Goal: Information Seeking & Learning: Find specific fact

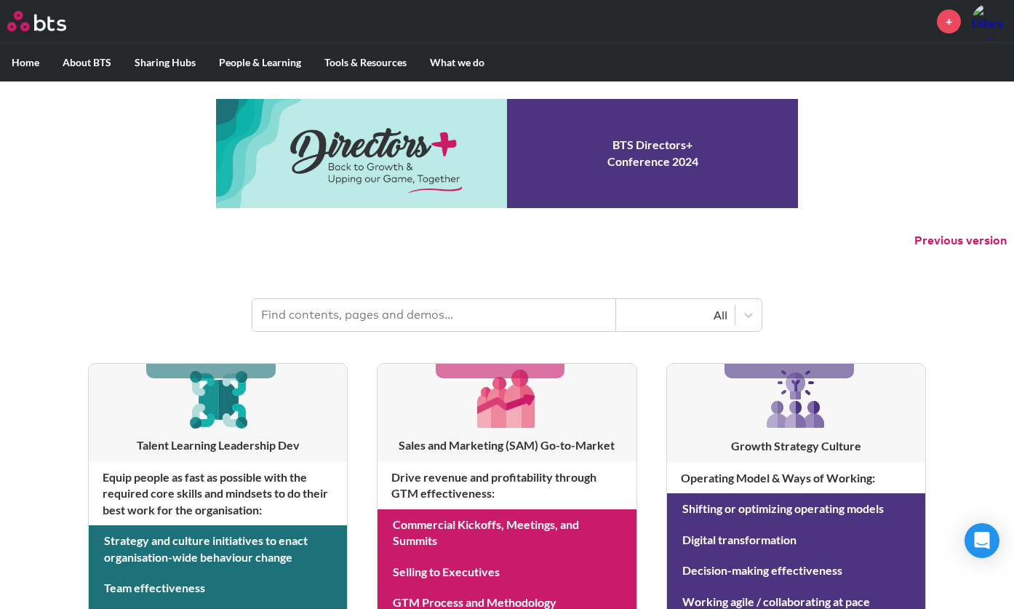
click at [306, 306] on input "text" at bounding box center [434, 315] width 364 height 32
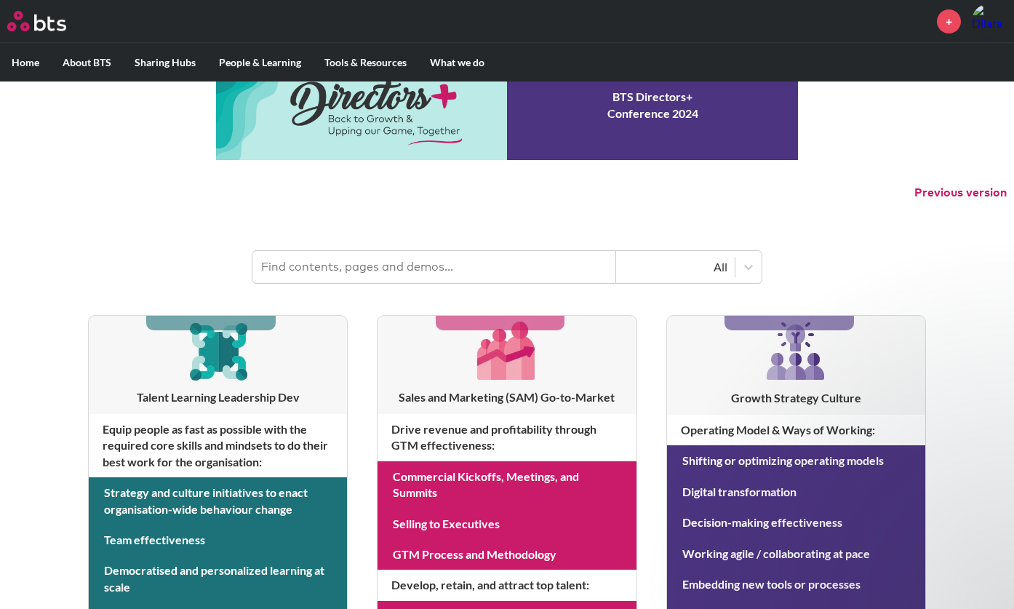
scroll to position [73, 0]
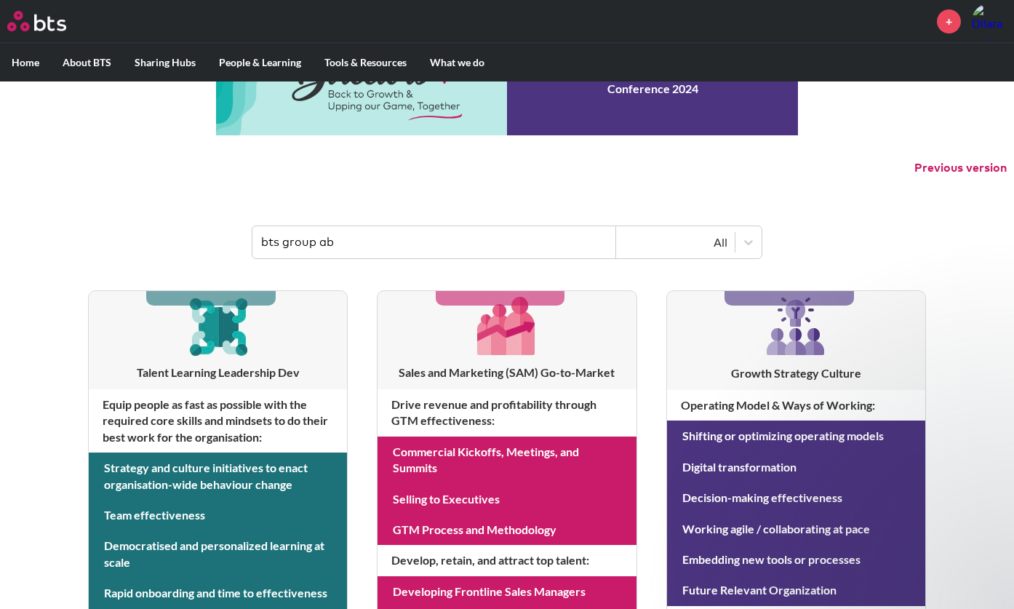
type input "bts group ab"
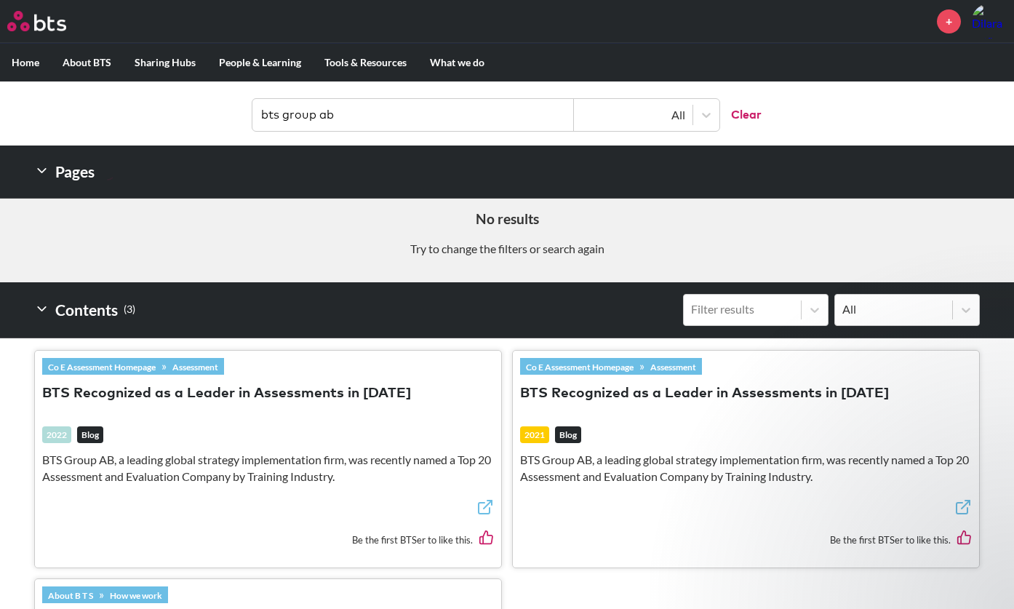
scroll to position [0, 0]
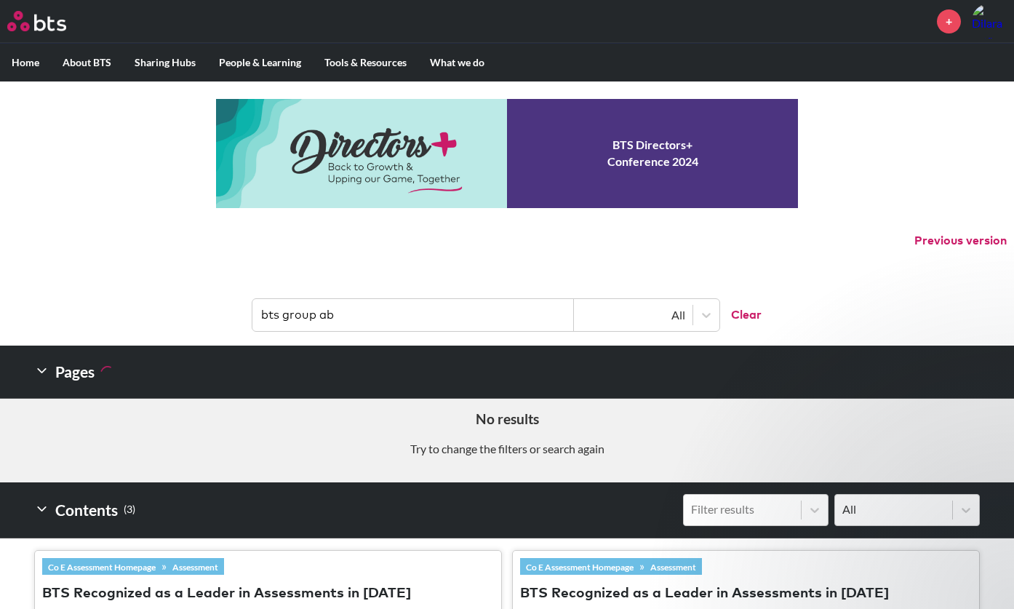
drag, startPoint x: 336, startPoint y: 316, endPoint x: 218, endPoint y: 305, distance: 118.4
click at [218, 305] on header "bts group ab All Clear" at bounding box center [507, 308] width 1014 height 76
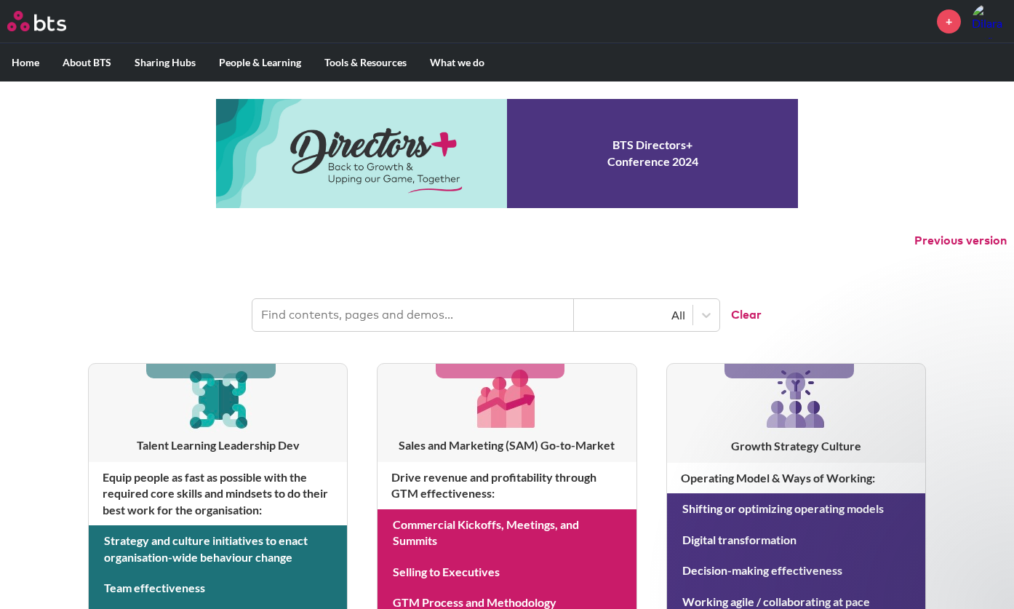
click at [4, 293] on header "All Clear" at bounding box center [507, 308] width 1014 height 76
click at [347, 319] on input "text" at bounding box center [412, 315] width 321 height 32
paste input "Ultimate Parent Latest Consolidated Annual Revenue"
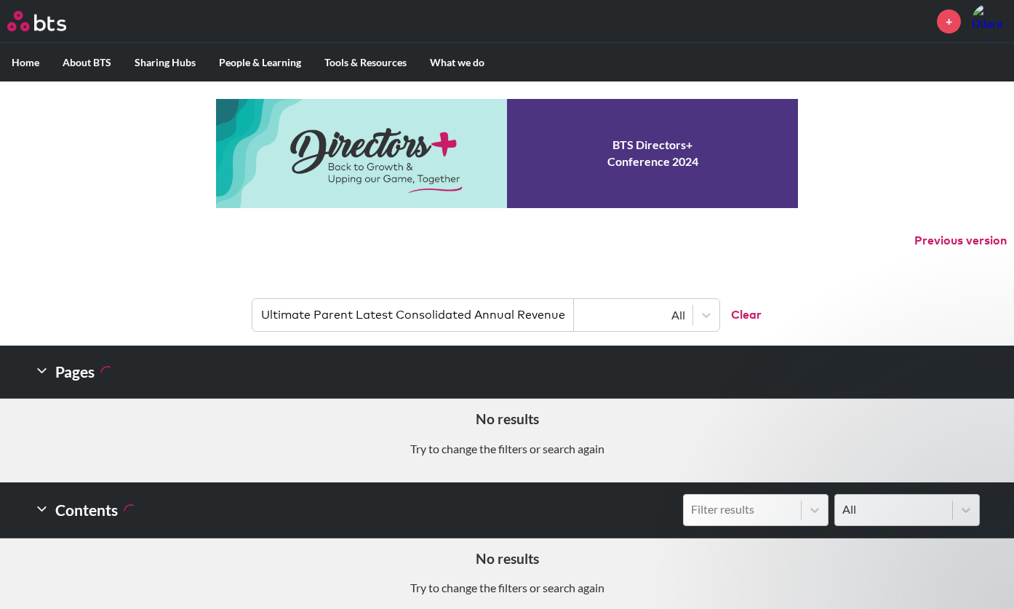
drag, startPoint x: 468, startPoint y: 311, endPoint x: 241, endPoint y: 314, distance: 227.7
click at [241, 314] on header "Ultimate Parent Latest Consolidated Annual Revenue All Clear" at bounding box center [507, 308] width 1014 height 76
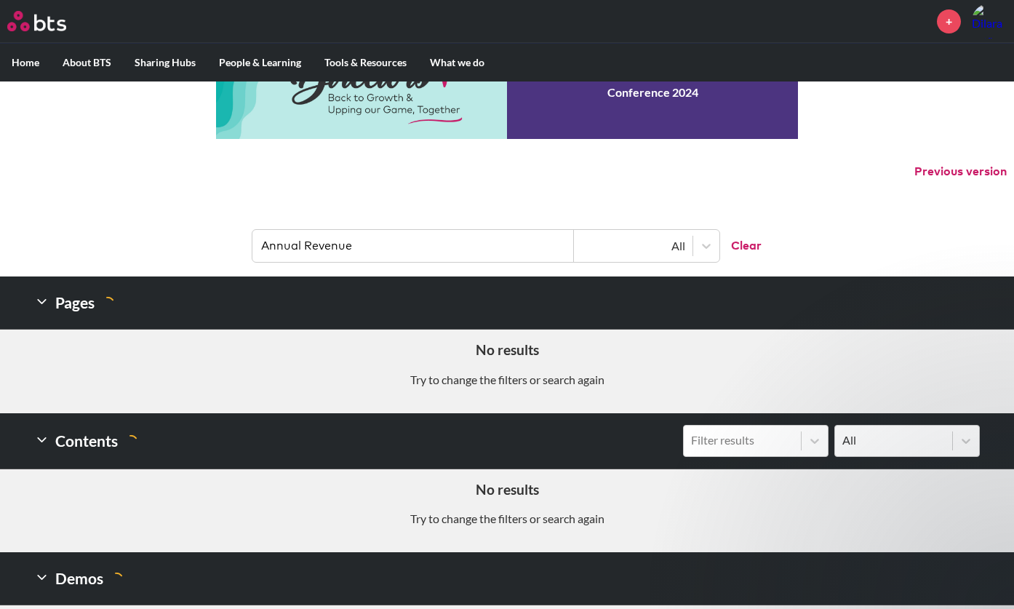
scroll to position [73, 0]
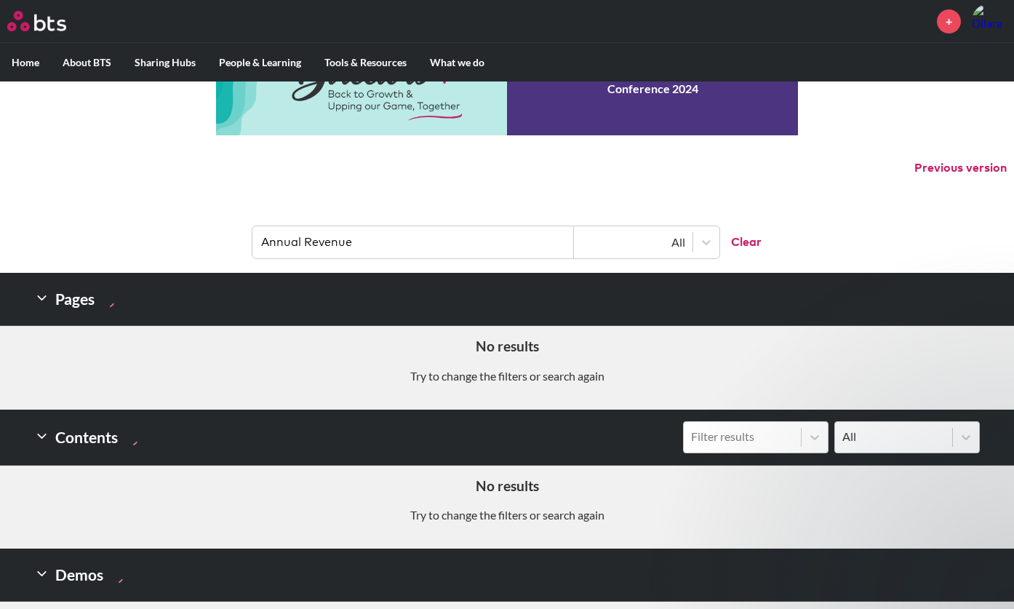
click at [266, 242] on input "Annual Revenue" at bounding box center [412, 242] width 321 height 32
type input "Annual Revenue"
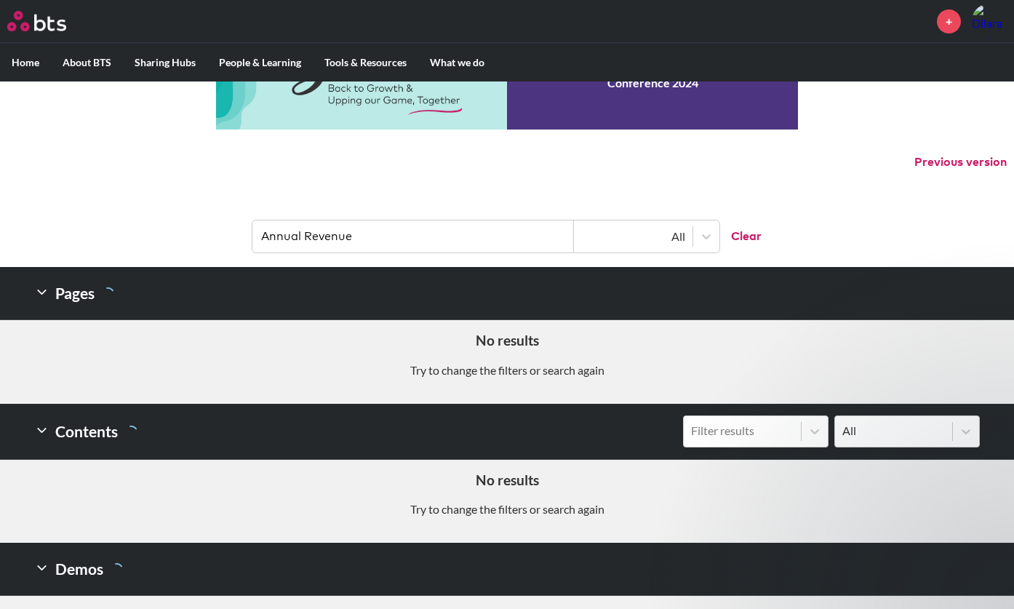
scroll to position [0, 0]
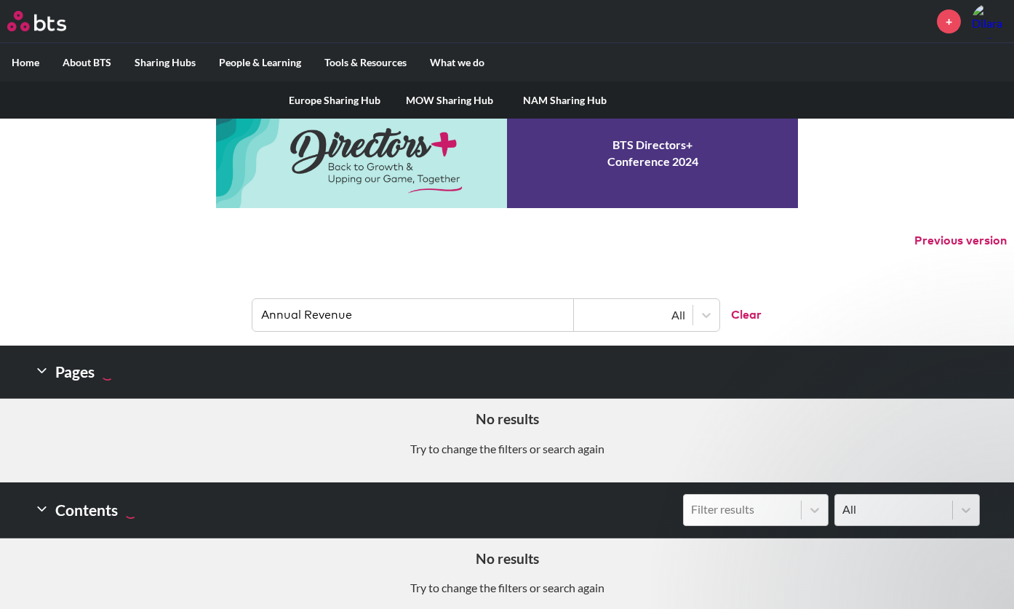
click at [151, 57] on label "Sharing Hubs" at bounding box center [165, 63] width 84 height 38
click at [0, 0] on input "Sharing Hubs" at bounding box center [0, 0] width 0 height 0
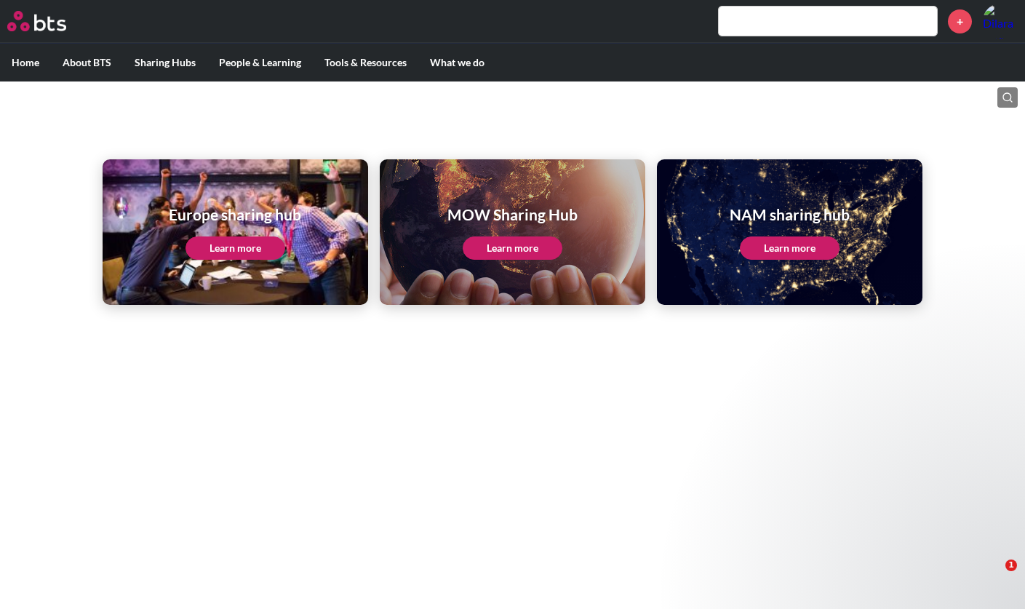
click at [11, 61] on label "Home" at bounding box center [25, 63] width 51 height 38
click at [0, 0] on input "Home" at bounding box center [0, 0] width 0 height 0
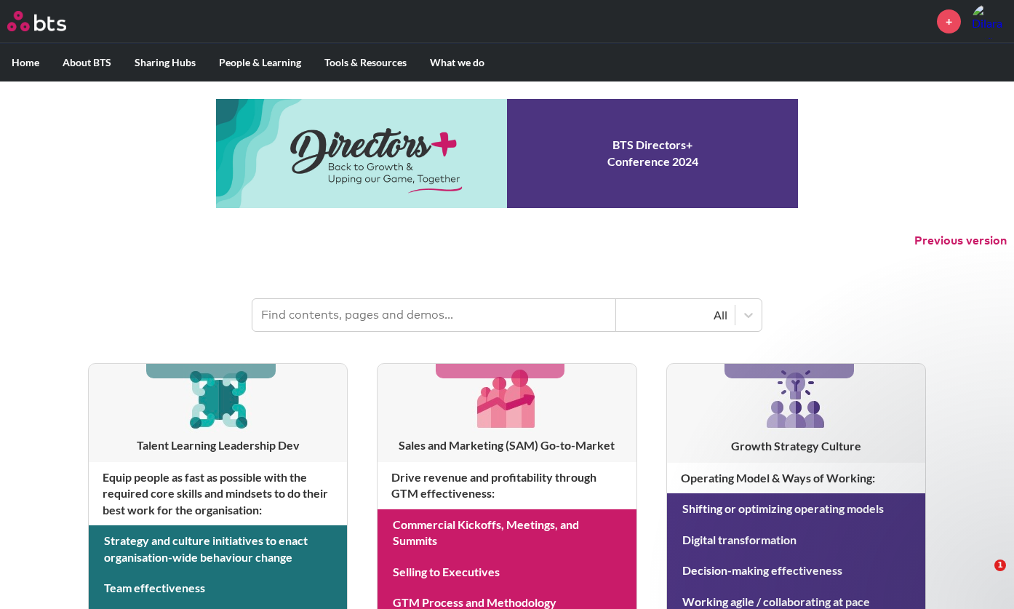
click at [335, 319] on input "text" at bounding box center [434, 315] width 364 height 32
type input "finance"
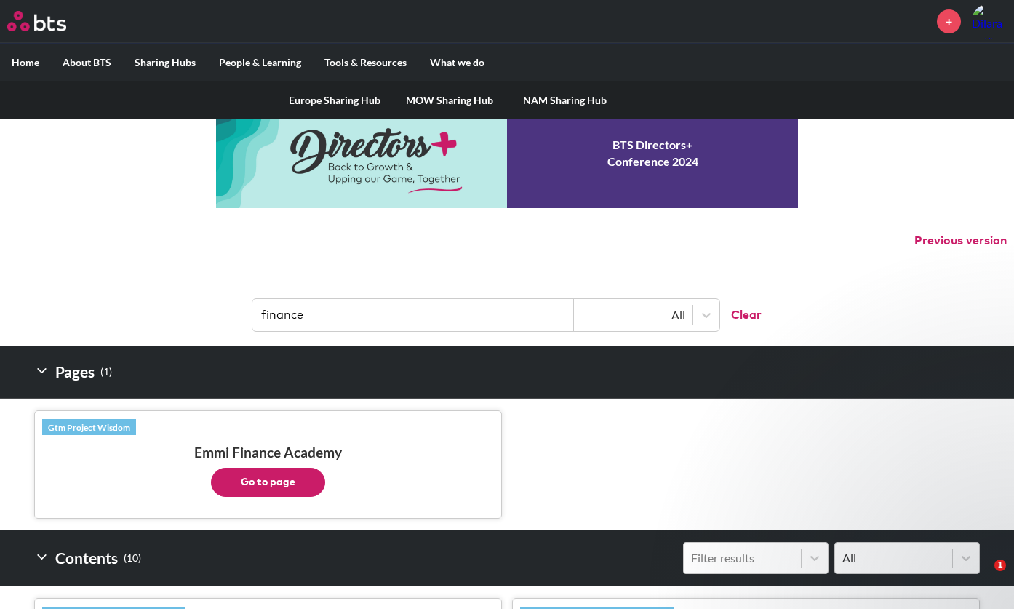
click at [362, 97] on link "Europe Sharing Hub" at bounding box center [334, 100] width 115 height 38
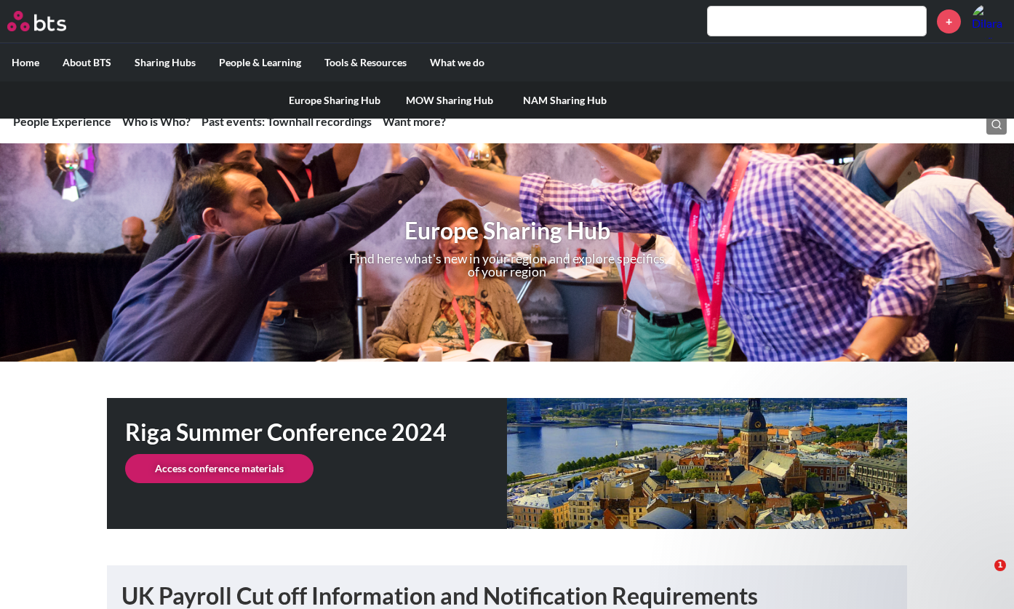
click at [201, 81] on li "Sharing Hubs Europe Sharing Hub MOW Sharing Hub NAM Sharing Hub" at bounding box center [165, 63] width 84 height 38
click at [411, 102] on link "MOW Sharing Hub" at bounding box center [449, 100] width 115 height 38
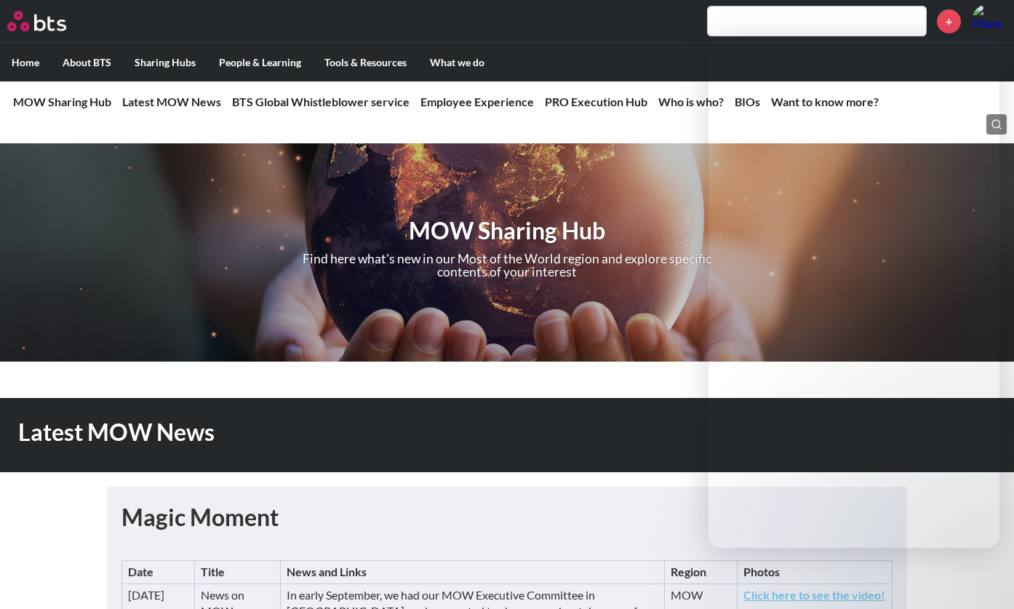
click at [353, 503] on h1 "Magic Moment" at bounding box center [506, 517] width 771 height 33
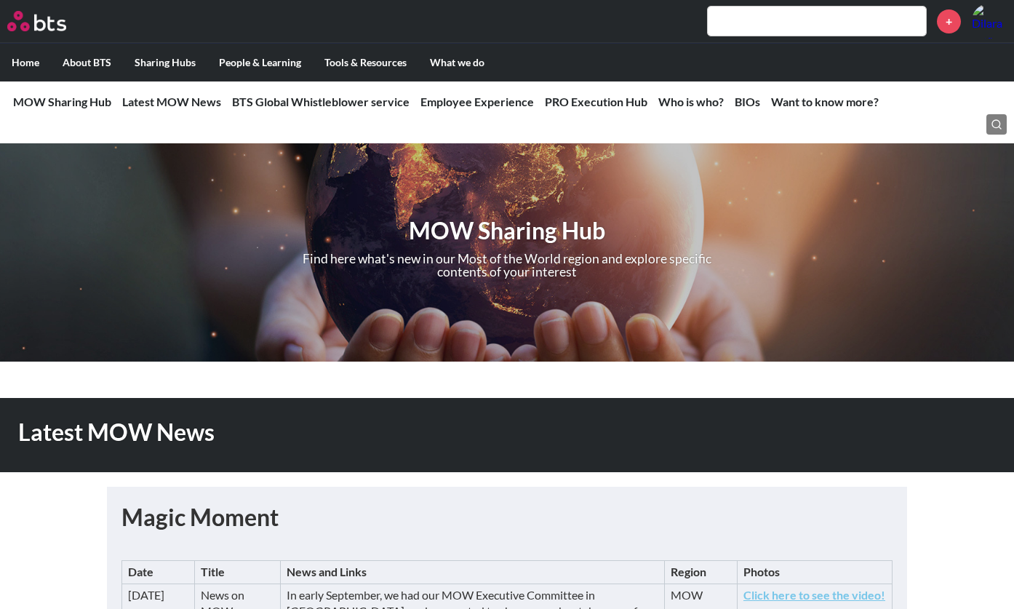
click at [19, 57] on label "Home" at bounding box center [25, 63] width 51 height 38
click at [0, 0] on input "Home" at bounding box center [0, 0] width 0 height 0
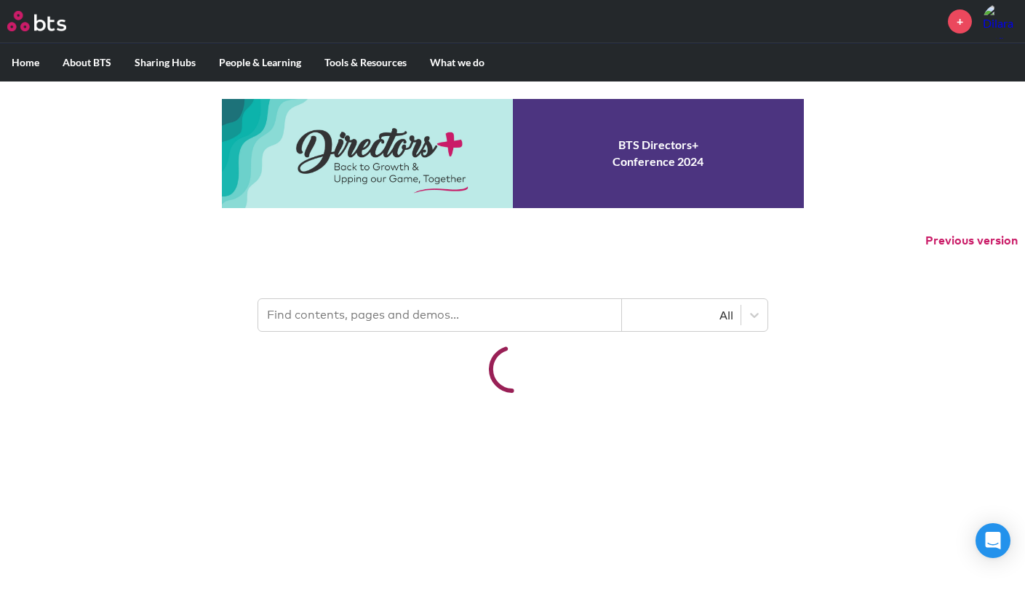
click at [343, 316] on input "text" at bounding box center [440, 315] width 364 height 32
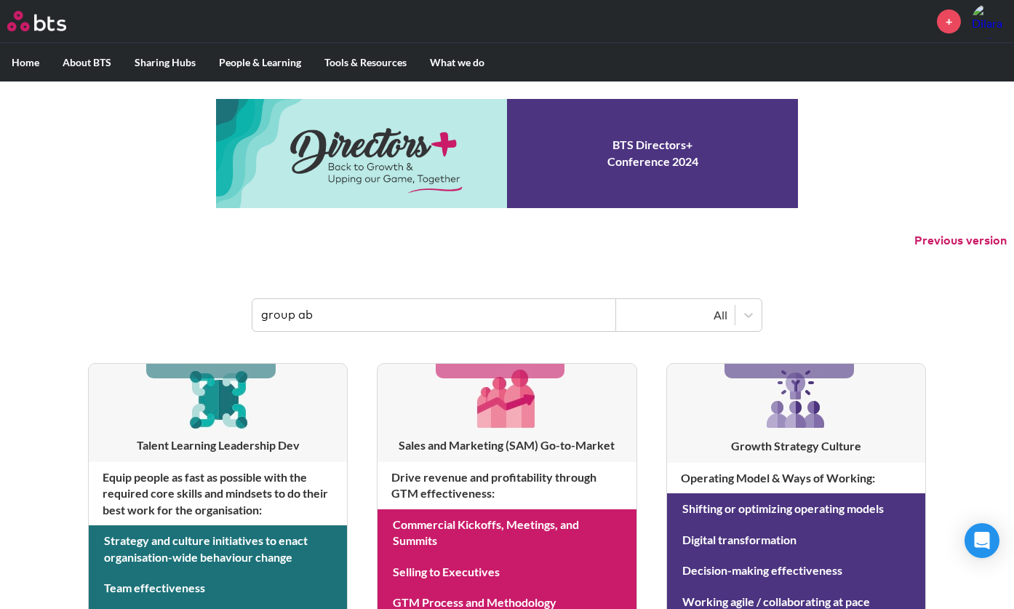
type input "group ab"
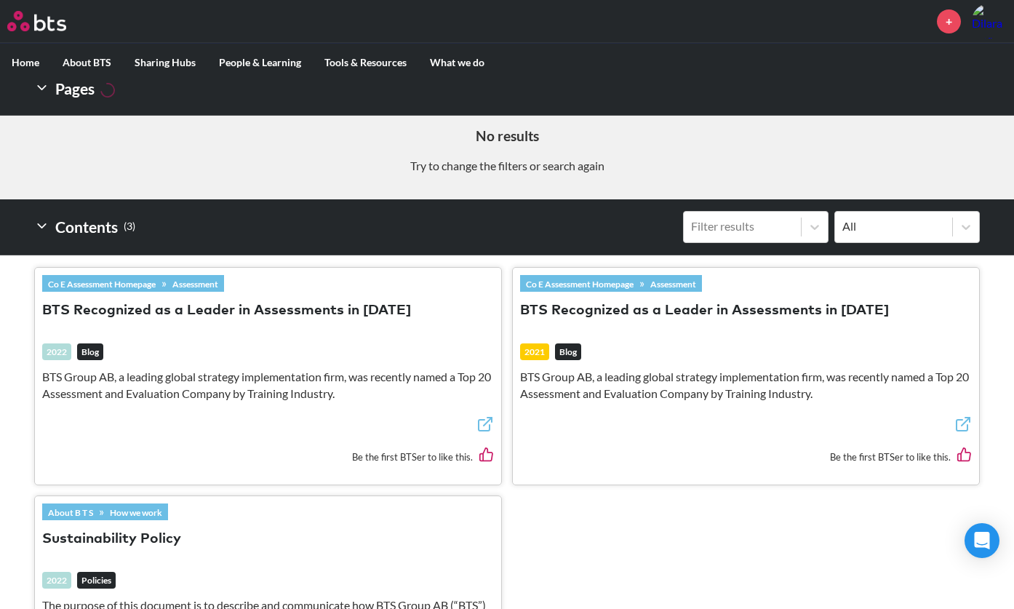
scroll to position [257, 0]
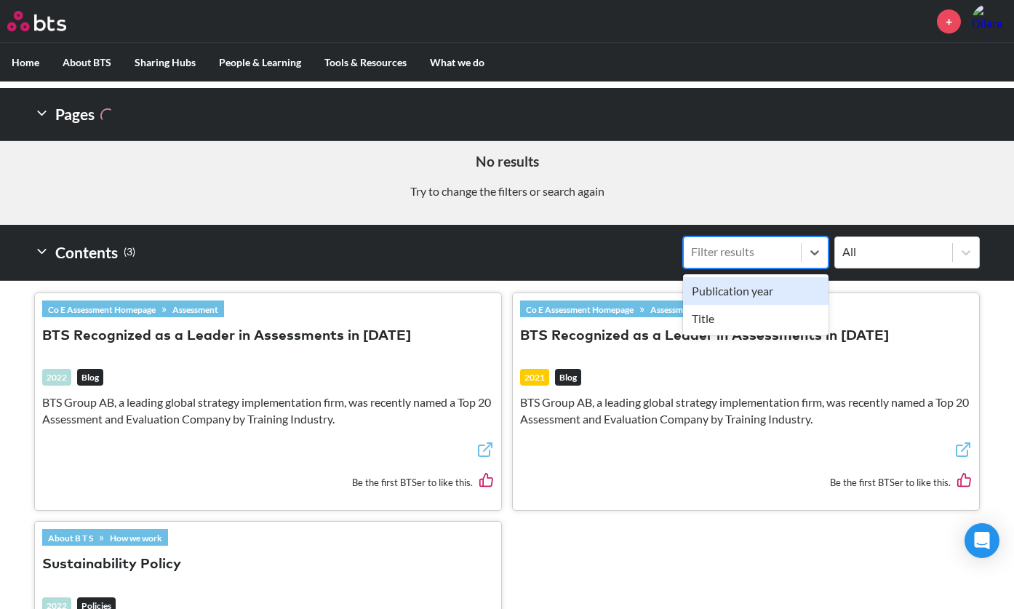
click at [737, 253] on div "Filter results" at bounding box center [742, 252] width 103 height 16
click at [617, 252] on input "option Publication year focused, 1 of 2. 2 results available. Use Up and Down t…" at bounding box center [617, 252] width 0 height 0
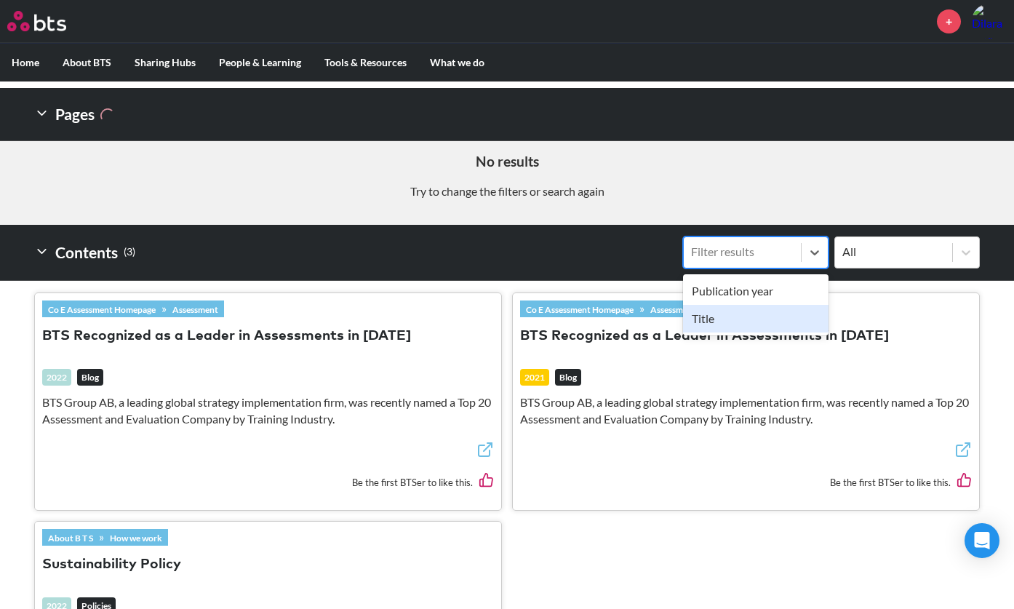
click at [704, 320] on div "Title" at bounding box center [755, 319] width 145 height 28
click at [617, 252] on input "option Title focused, 2 of 2. 2 results available. Use Up and Down to choose op…" at bounding box center [617, 252] width 0 height 0
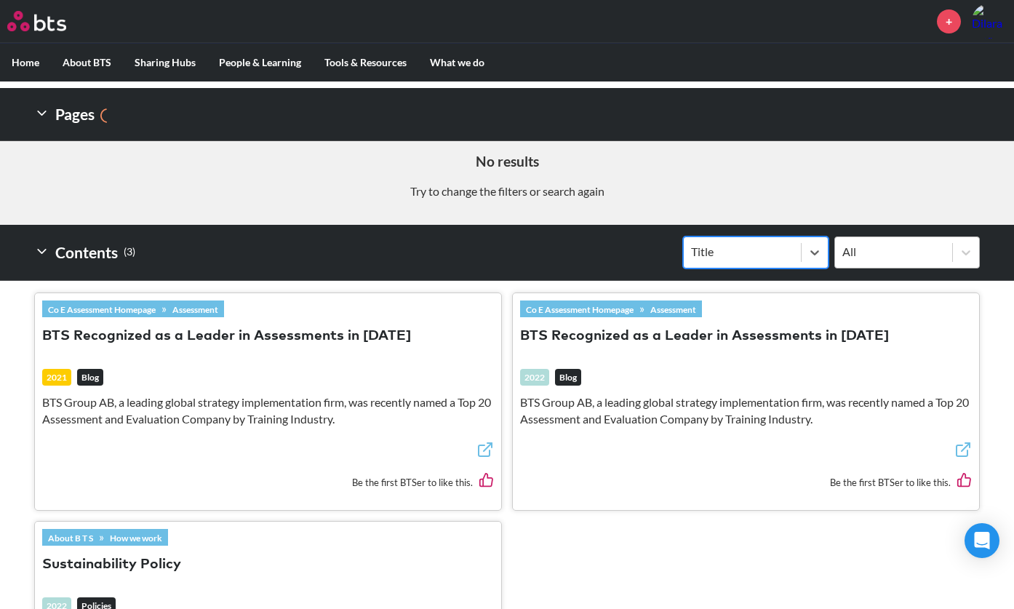
click at [858, 240] on div "All" at bounding box center [906, 252] width 145 height 32
click at [768, 252] on input "All" at bounding box center [768, 252] width 0 height 0
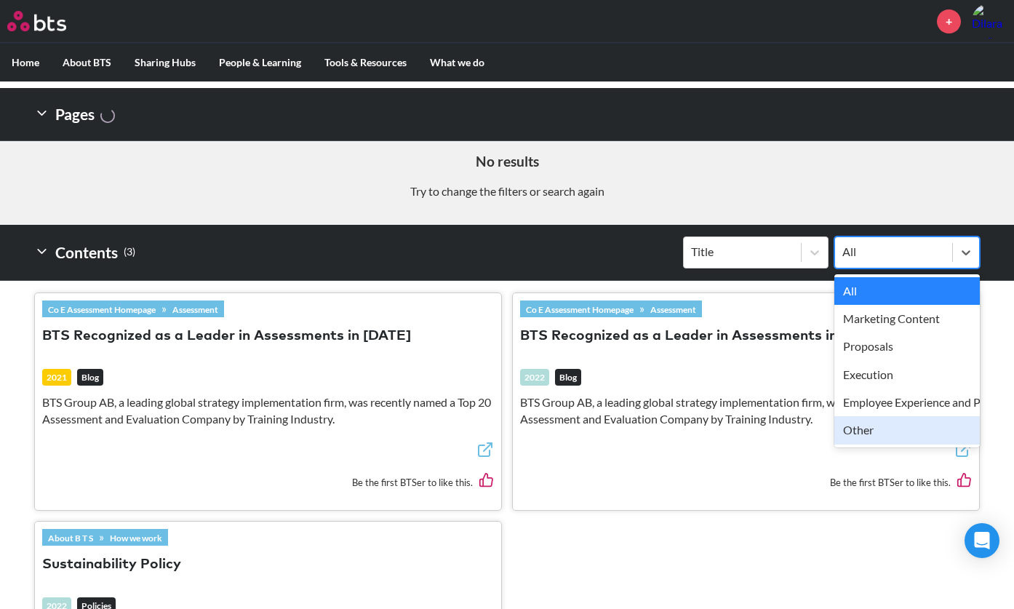
click at [897, 430] on div "Other" at bounding box center [906, 430] width 145 height 28
click at [768, 252] on input "option Other focused, 6 of 6. 6 results available. Use Up and Down to choose op…" at bounding box center [768, 252] width 0 height 0
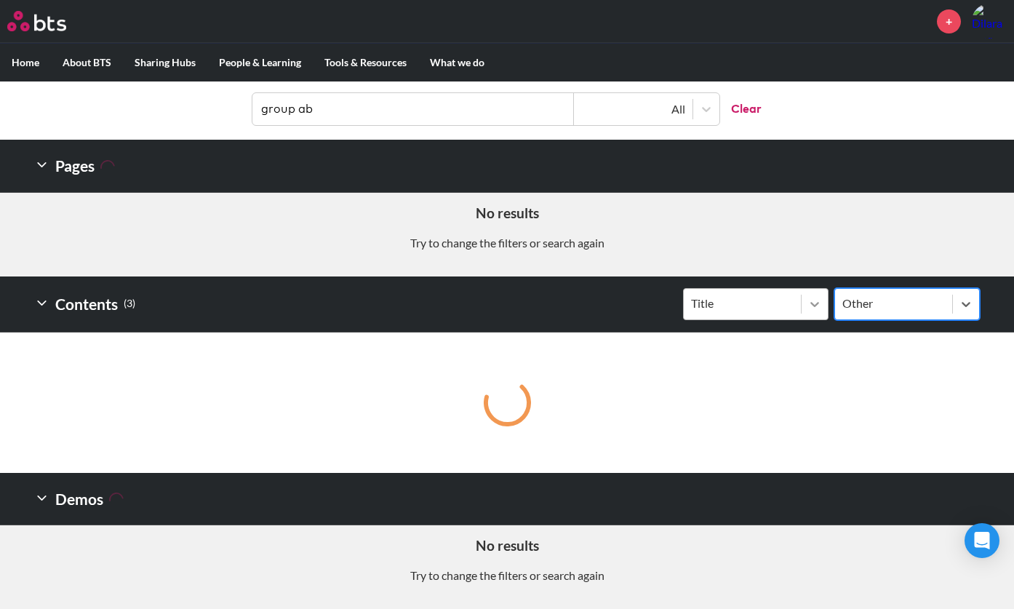
click at [818, 316] on div at bounding box center [815, 304] width 26 height 26
click at [617, 303] on input "Title" at bounding box center [617, 303] width 0 height 0
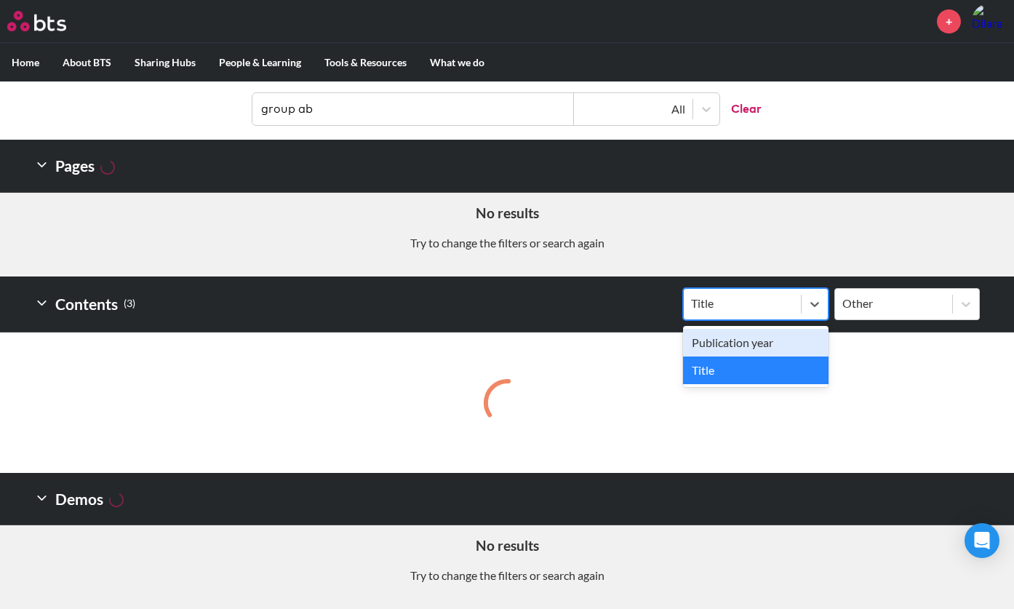
click at [753, 344] on div "Publication year" at bounding box center [755, 343] width 145 height 28
click at [617, 303] on input "option Publication year focused, 1 of 2. 2 results available. Use Up and Down t…" at bounding box center [617, 303] width 0 height 0
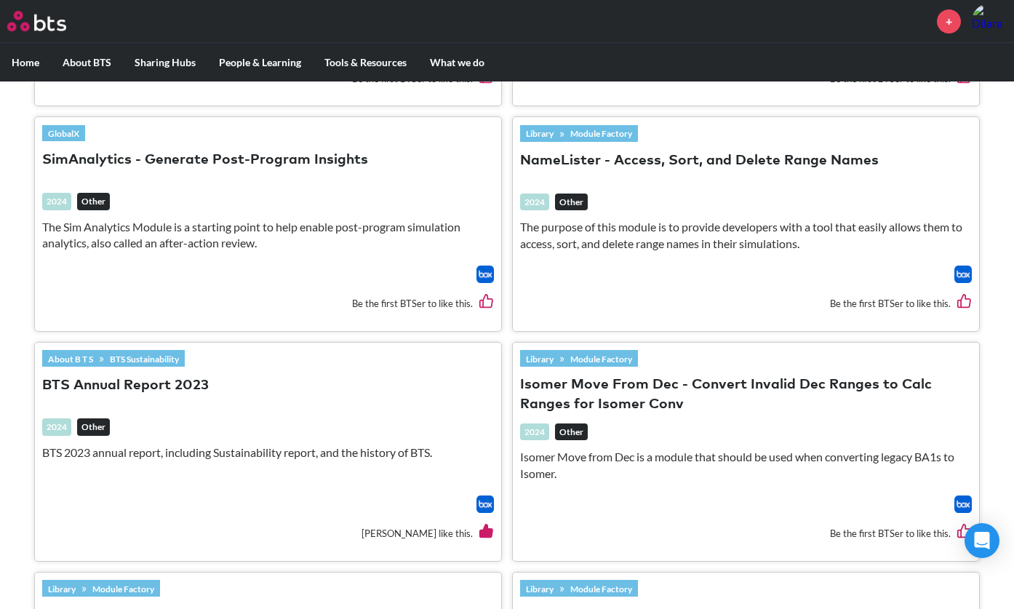
scroll to position [1151, 0]
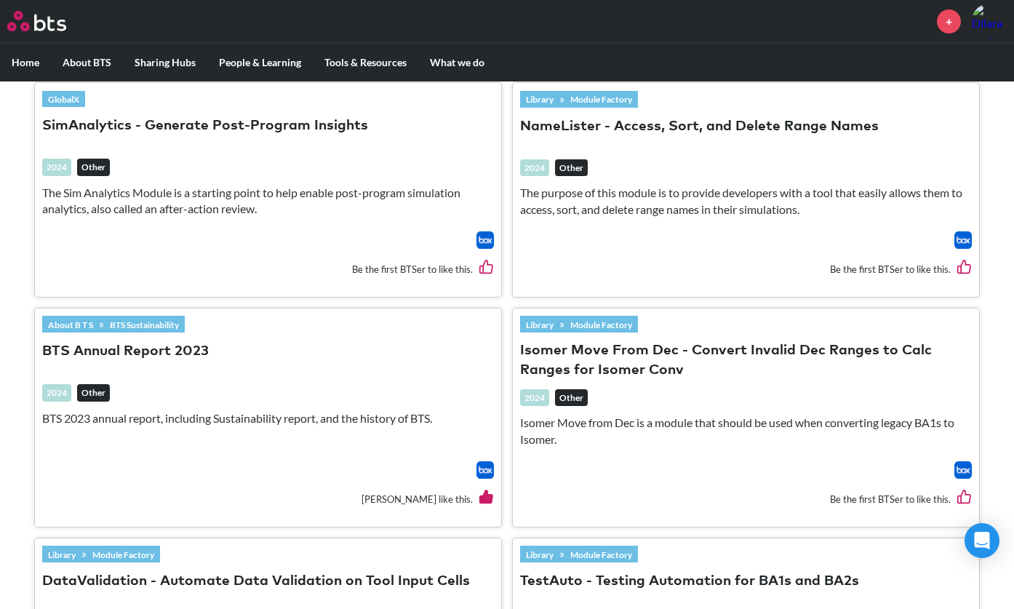
click at [160, 348] on button "BTS Annual Report 2023" at bounding box center [125, 352] width 167 height 20
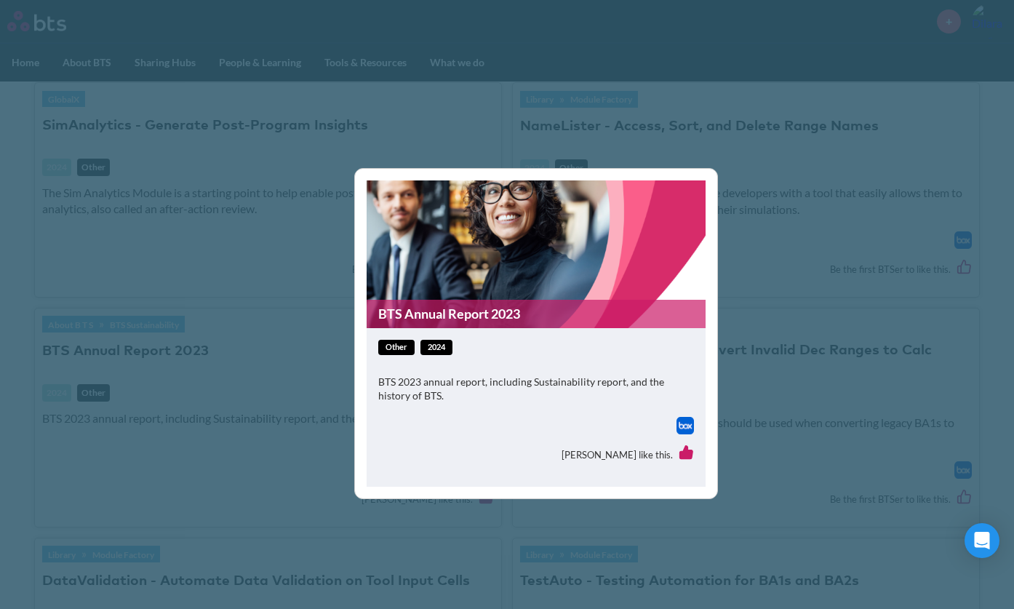
click at [20, 455] on div "BTS Annual Report 2023 other 2024 BTS 2023 annual report, including Sustainabil…" at bounding box center [507, 304] width 1014 height 609
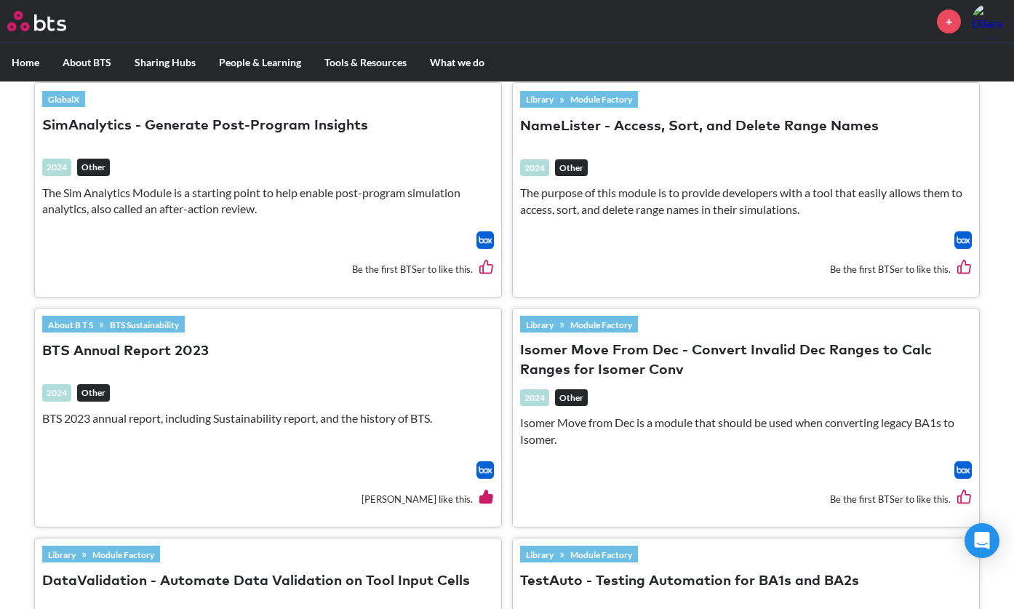
click at [487, 472] on img at bounding box center [484, 469] width 17 height 17
